Goal: Find specific page/section

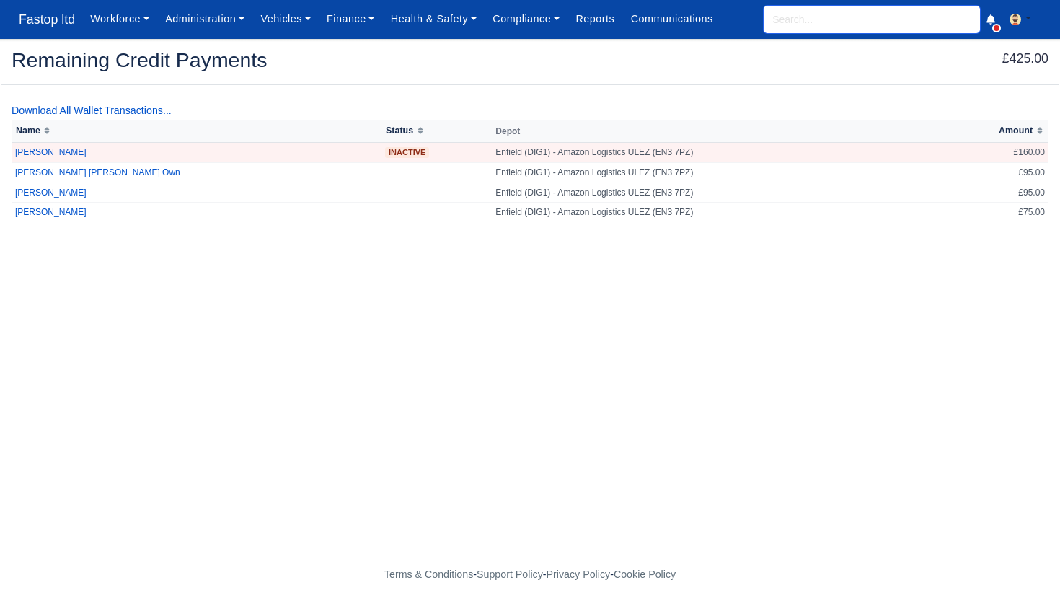
click at [803, 22] on input "search" at bounding box center [872, 19] width 216 height 27
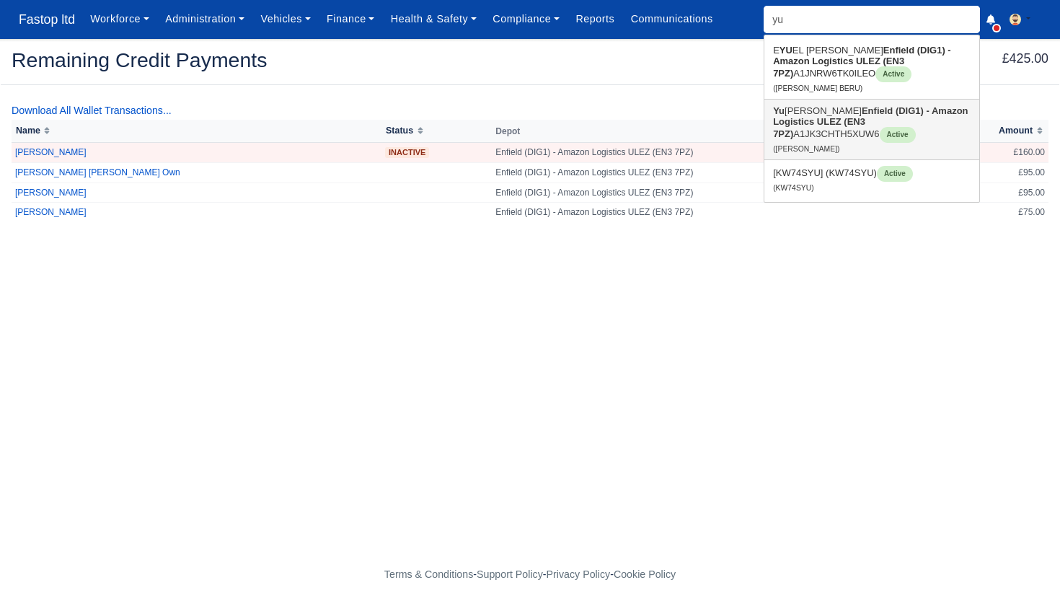
click at [808, 116] on link "Yu riy Rumenov Minchev Enfield (DIG1) - Amazon Logistics ULEZ (EN3 7PZ) A1JK3CH…" at bounding box center [871, 130] width 215 height 60
type input "[PERSON_NAME]"
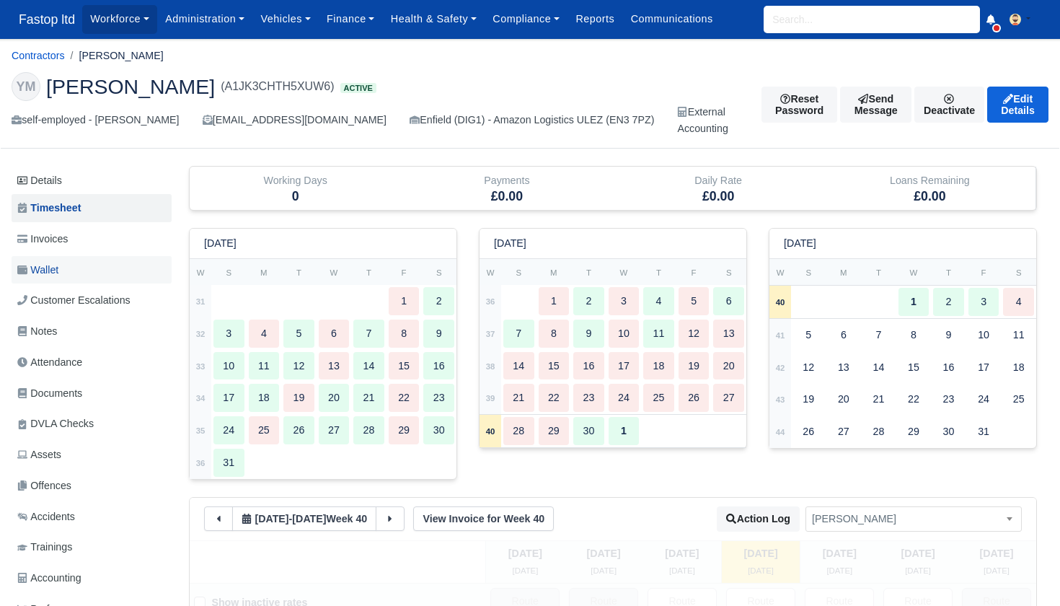
click at [46, 273] on span "Wallet" at bounding box center [37, 270] width 41 height 17
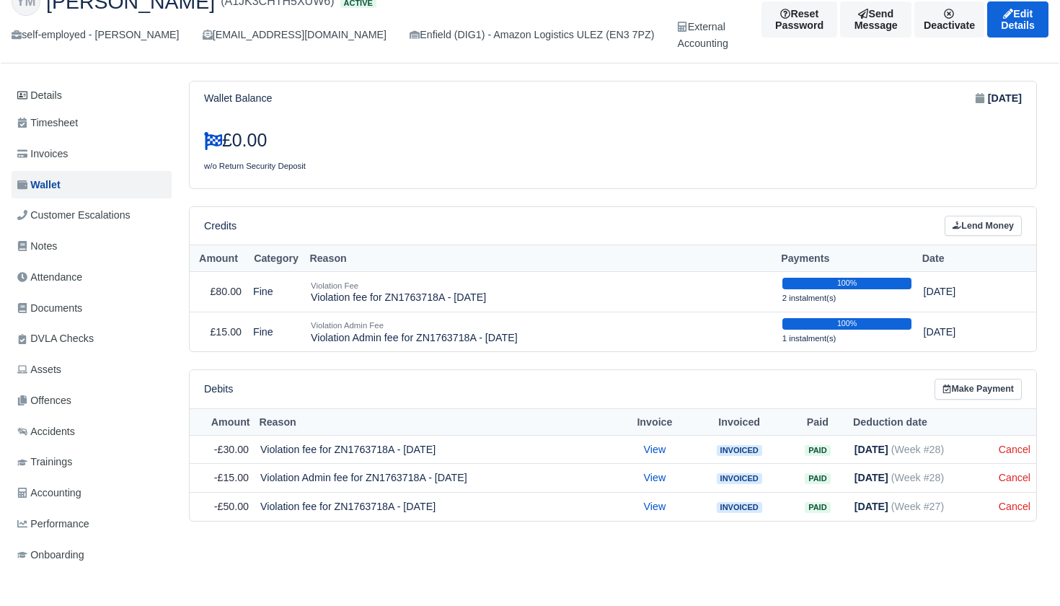
scroll to position [80, 0]
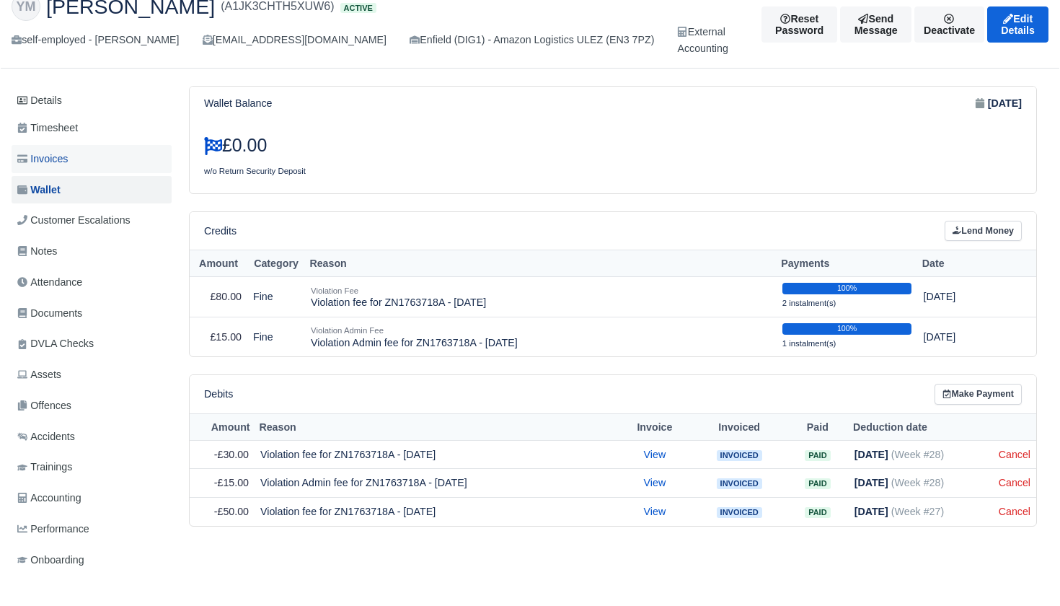
click at [50, 164] on span "Invoices" at bounding box center [42, 159] width 50 height 17
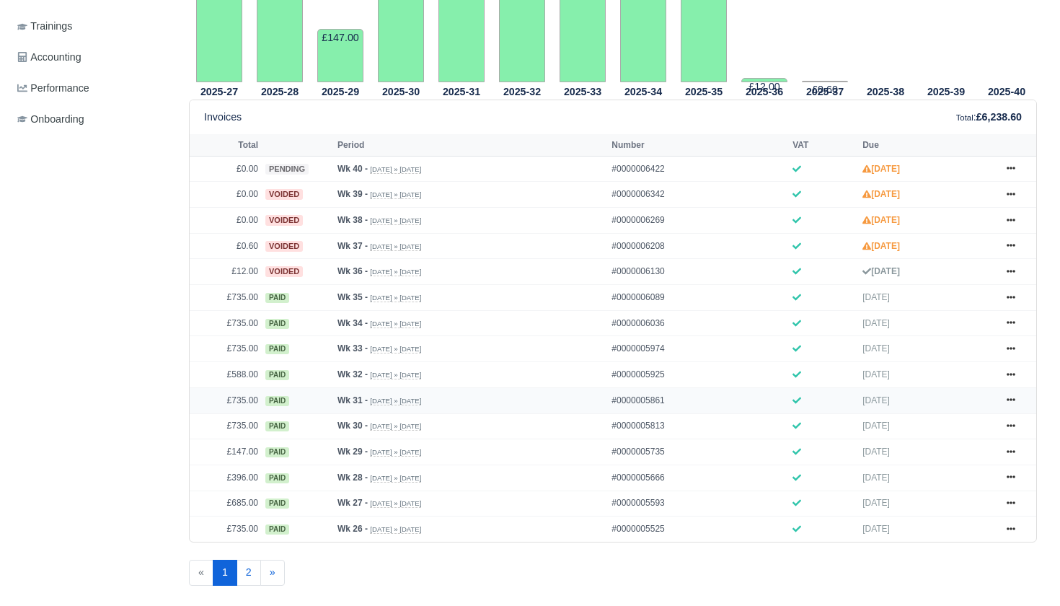
scroll to position [522, 0]
click at [1015, 300] on icon at bounding box center [1011, 295] width 9 height 9
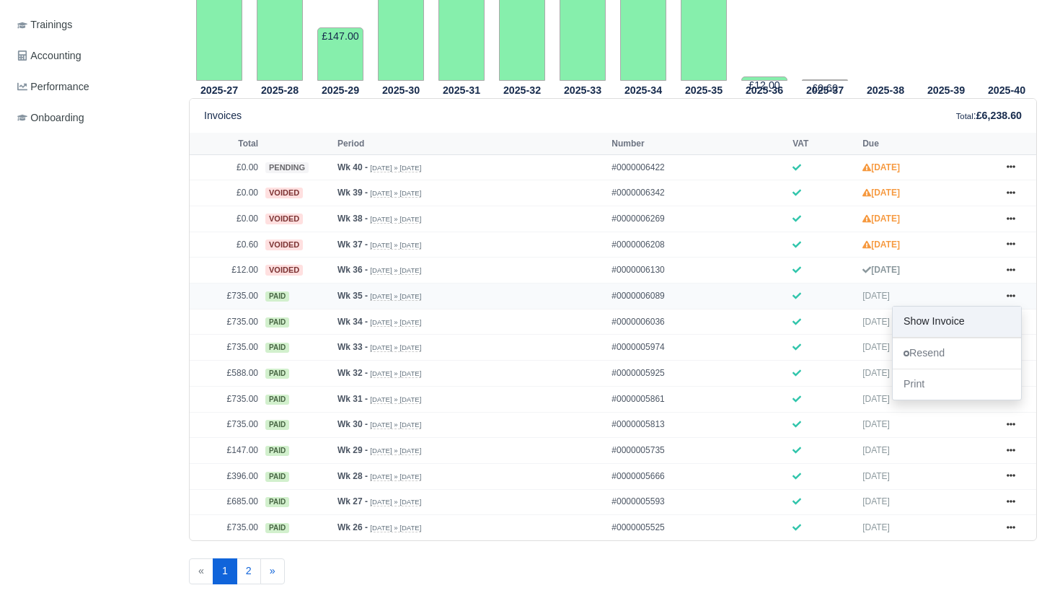
click at [965, 337] on link "Show Invoice" at bounding box center [957, 322] width 128 height 30
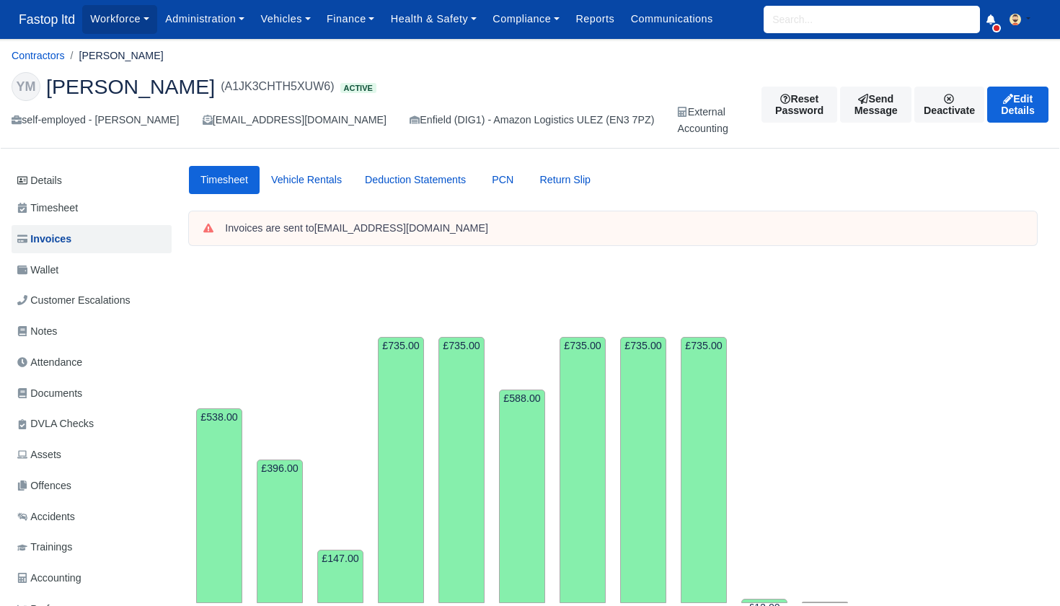
scroll to position [522, 0]
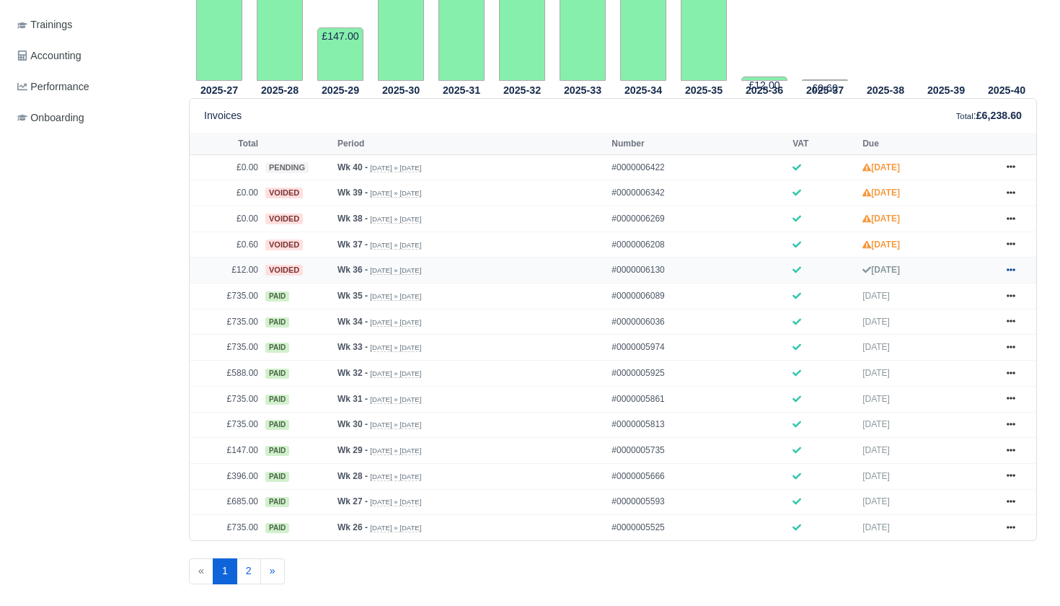
click at [1013, 274] on icon at bounding box center [1011, 269] width 9 height 9
click at [974, 311] on link "Show Invoice" at bounding box center [957, 296] width 128 height 30
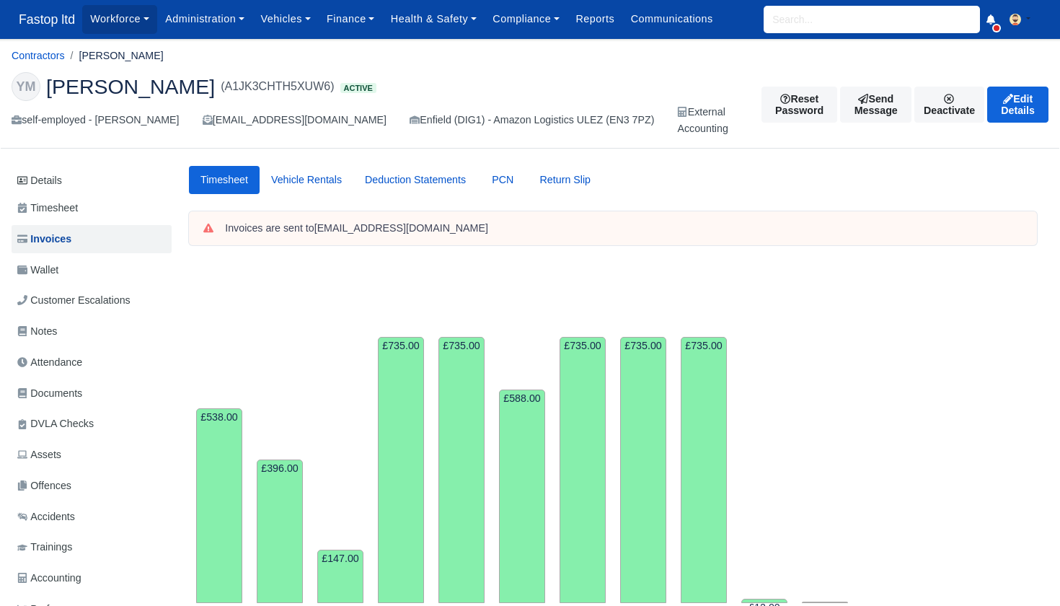
scroll to position [522, 0]
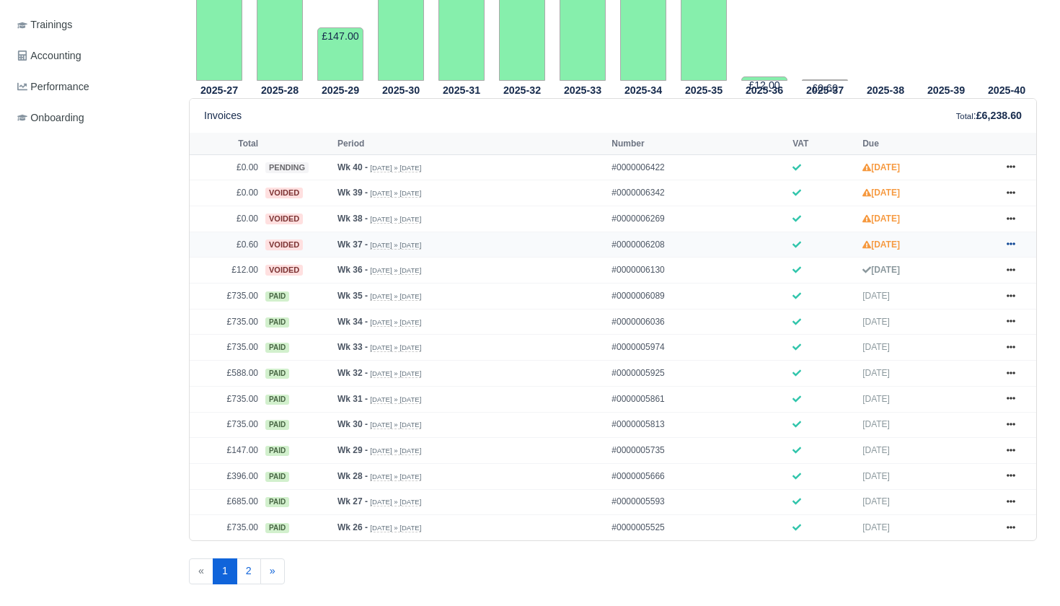
click at [1012, 248] on icon at bounding box center [1011, 243] width 9 height 9
click at [966, 286] on link "Show Invoice" at bounding box center [957, 270] width 128 height 30
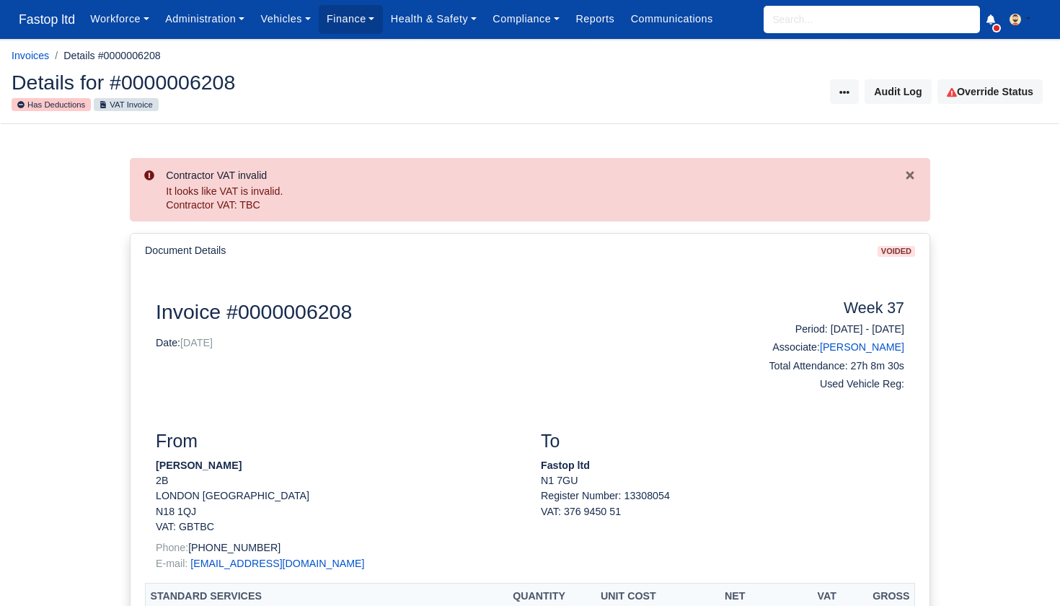
click at [808, 30] on input "search" at bounding box center [872, 19] width 216 height 27
type input "yur"
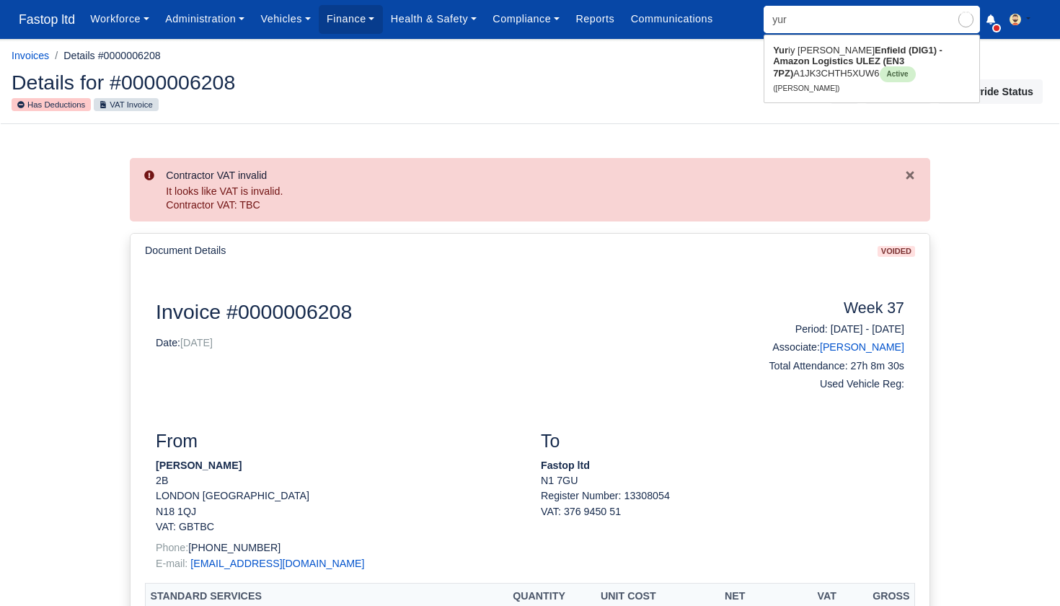
type input "yuriy Rumenov Minchev"
type input "yuri"
type input "yuriy Rumenov Minchev"
type input "Yuri"
drag, startPoint x: 808, startPoint y: 30, endPoint x: 817, endPoint y: 66, distance: 37.1
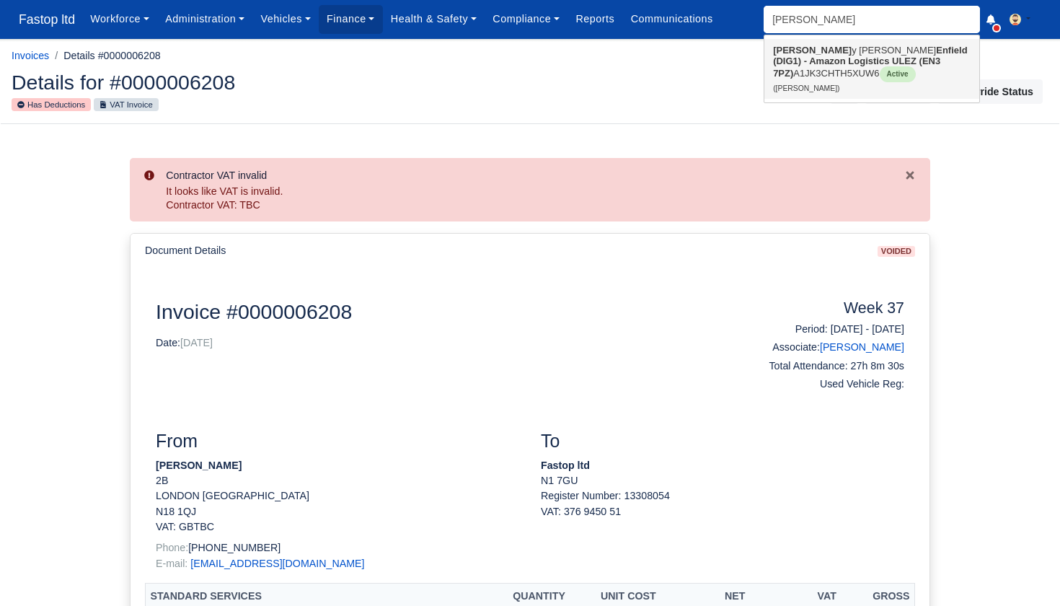
click at [817, 66] on strong "Enfield (DIG1) - Amazon Logistics ULEZ (EN3 7PZ)" at bounding box center [870, 62] width 194 height 34
type input "[PERSON_NAME]"
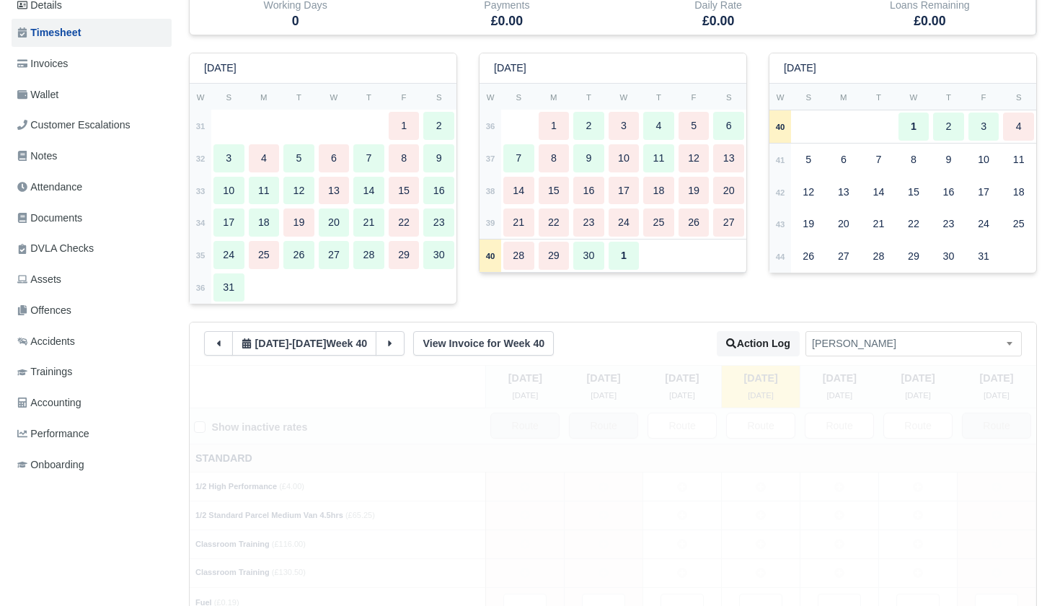
scroll to position [170, 0]
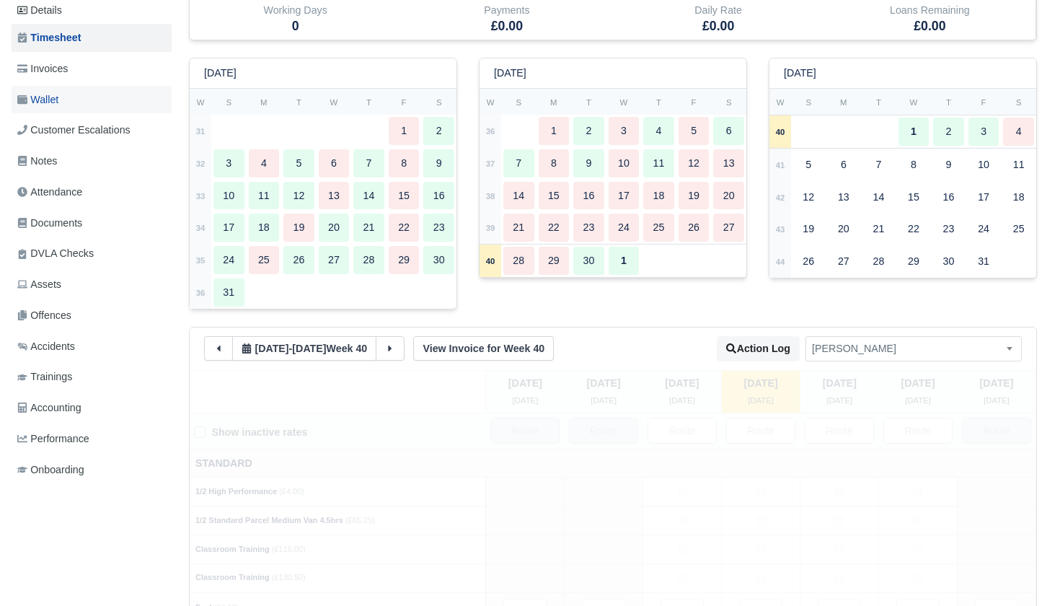
click at [58, 107] on span "Wallet" at bounding box center [37, 100] width 41 height 17
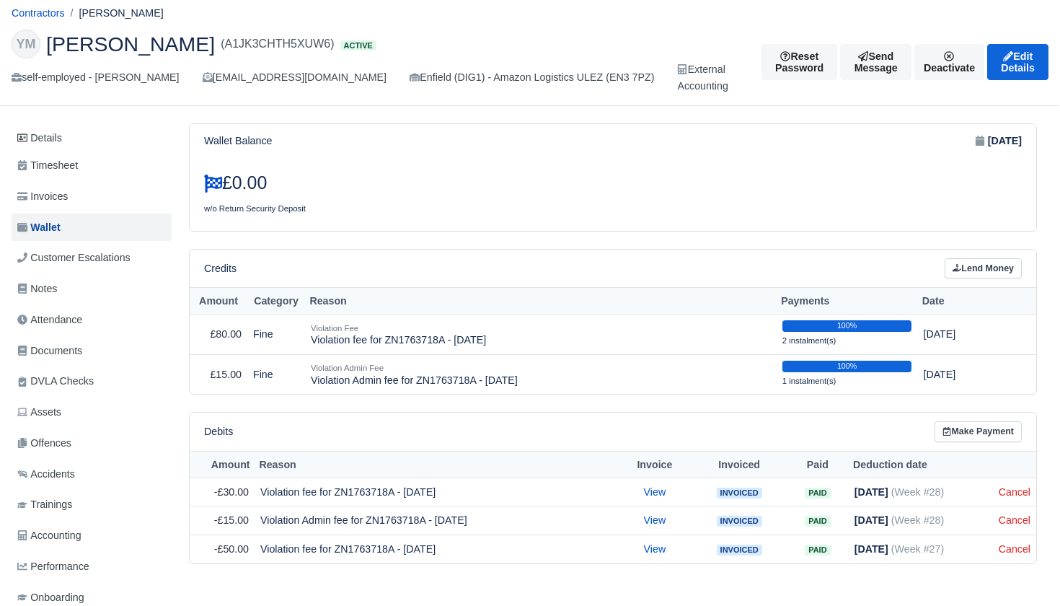
scroll to position [30, 0]
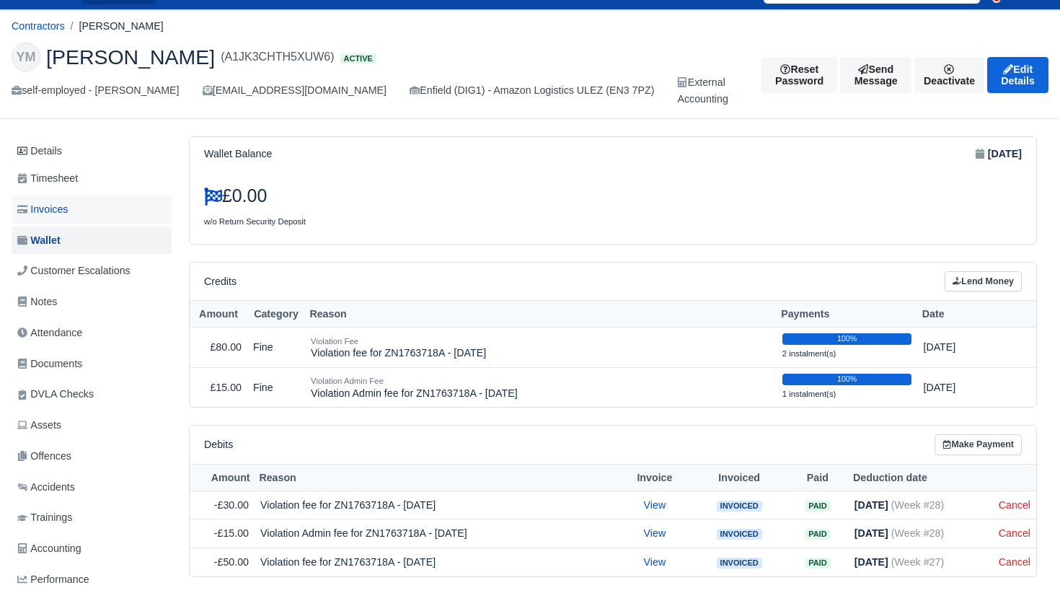
click at [78, 211] on link "Invoices" at bounding box center [92, 209] width 160 height 28
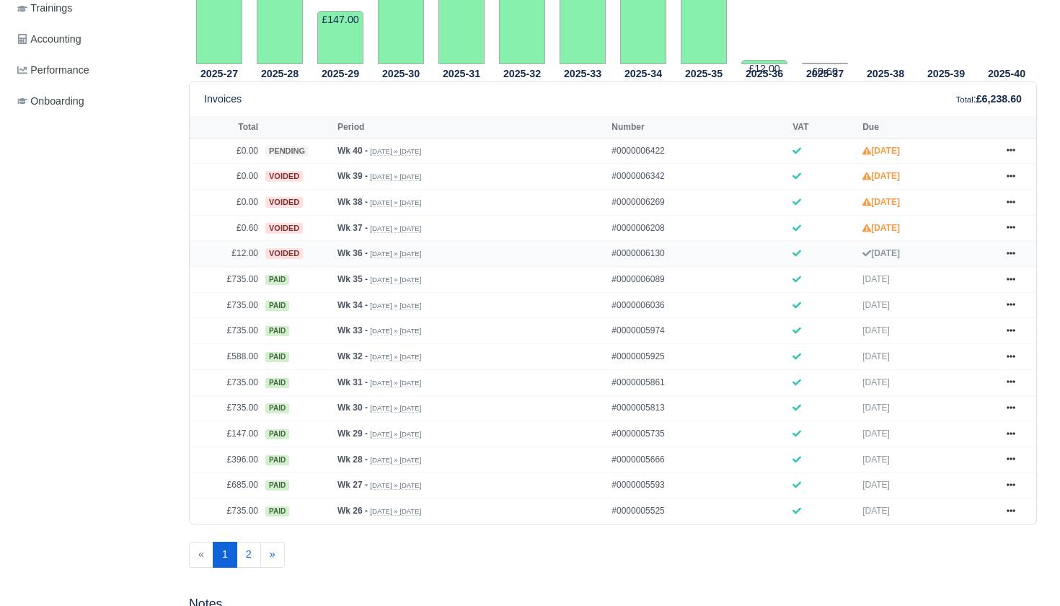
scroll to position [537, 0]
